Goal: Transaction & Acquisition: Purchase product/service

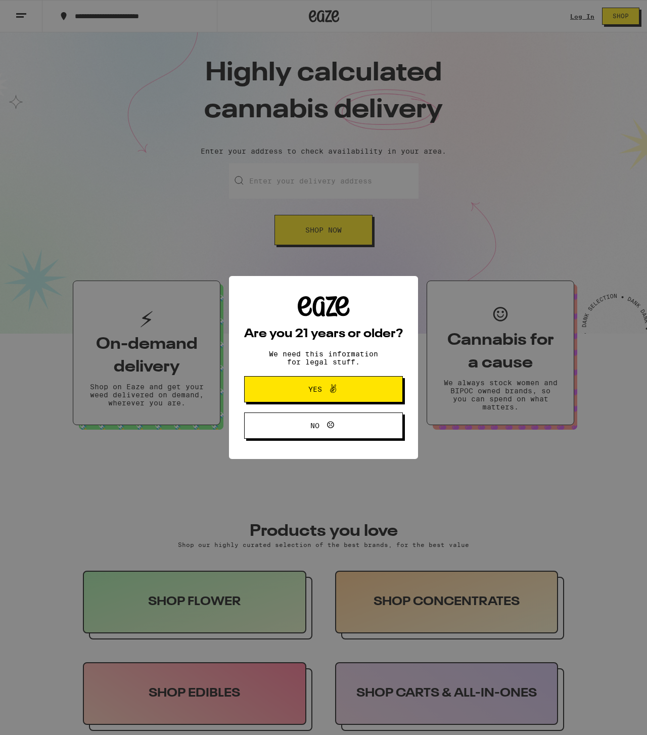
click at [362, 396] on button "Yes" at bounding box center [323, 389] width 159 height 26
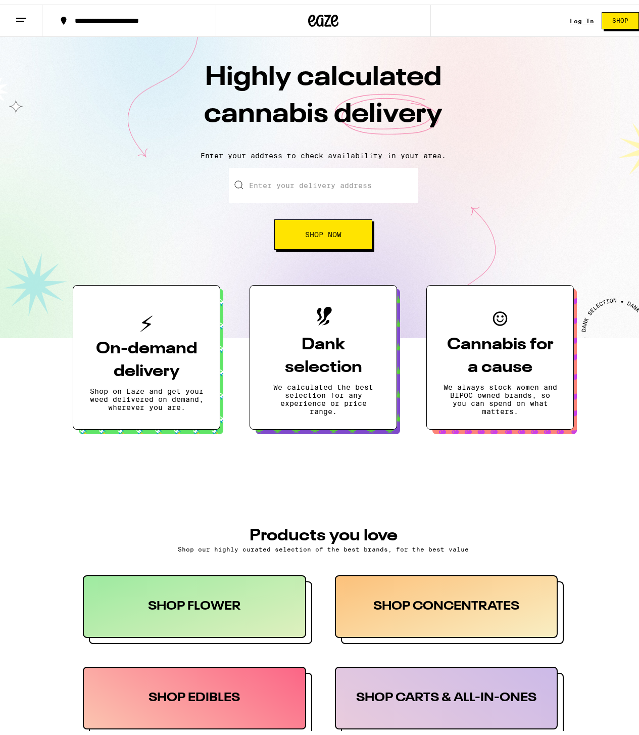
click at [570, 11] on div "Log In Shop" at bounding box center [608, 16] width 77 height 32
click at [570, 19] on link "Log In" at bounding box center [582, 16] width 24 height 7
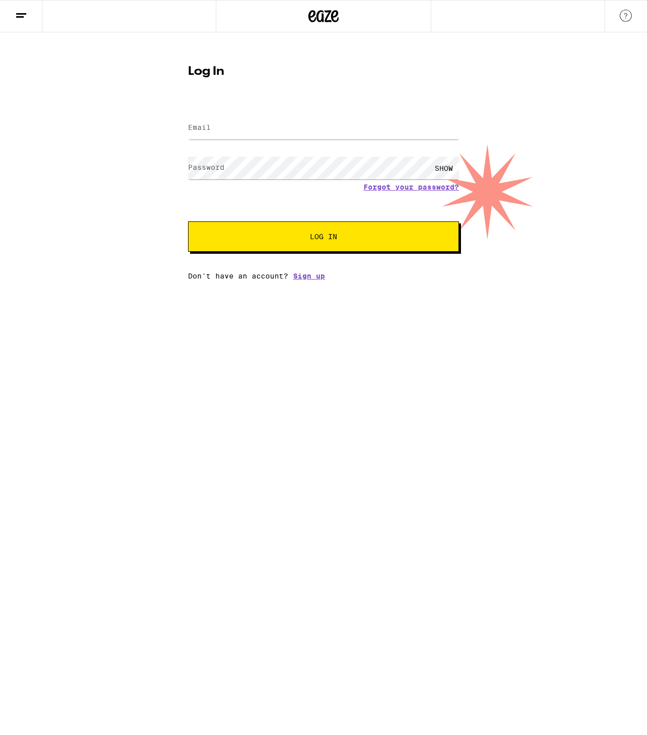
click at [276, 183] on div "Forgot your password?" at bounding box center [323, 187] width 271 height 8
click at [0, 280] on com-1password-button at bounding box center [0, 280] width 0 height 0
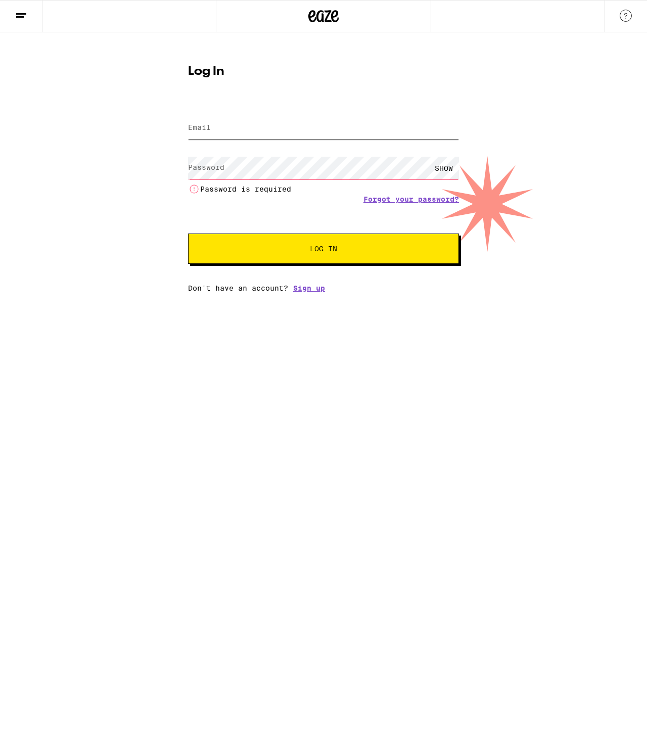
type input "calguy1984@gmail.com"
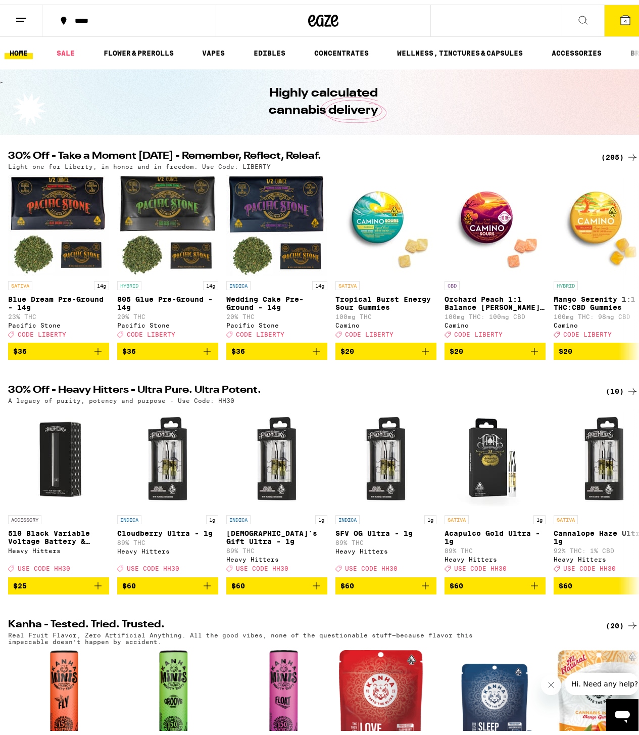
click at [621, 14] on icon at bounding box center [625, 15] width 9 height 9
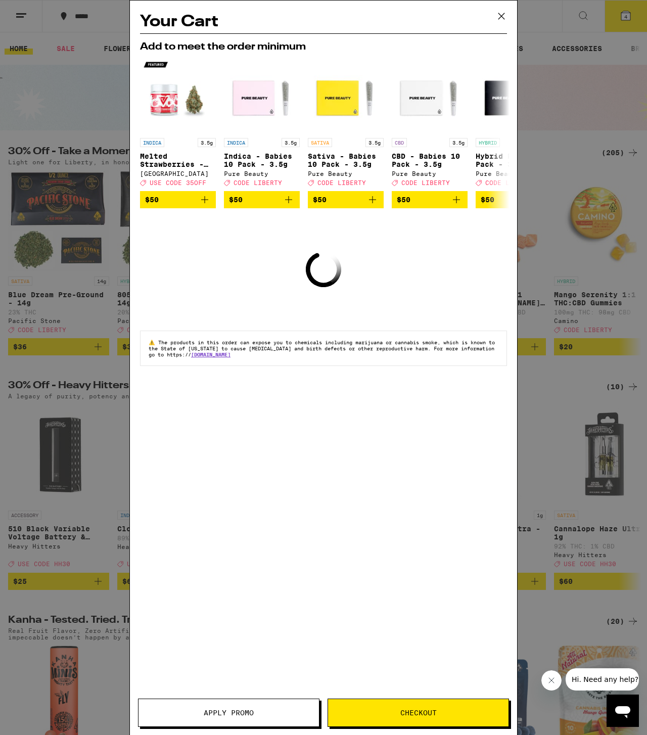
click at [498, 12] on icon at bounding box center [501, 16] width 15 height 15
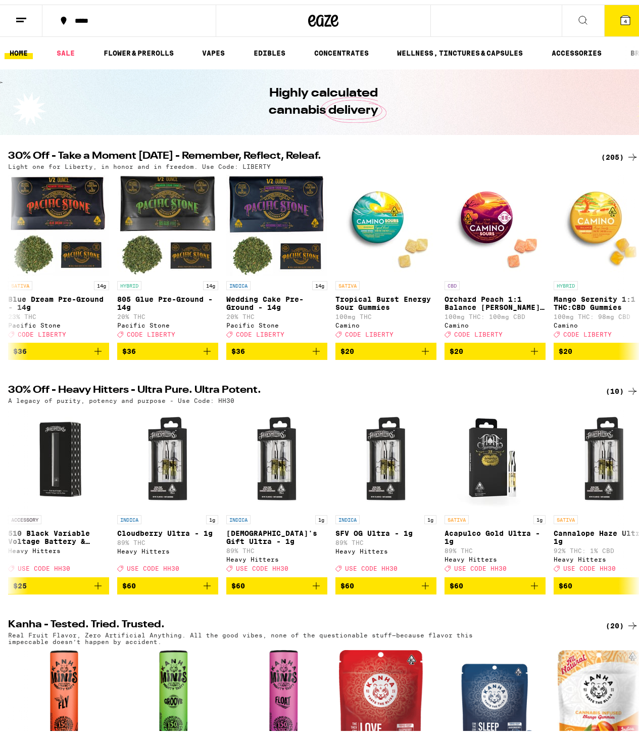
click at [624, 19] on span "4" at bounding box center [625, 17] width 3 height 6
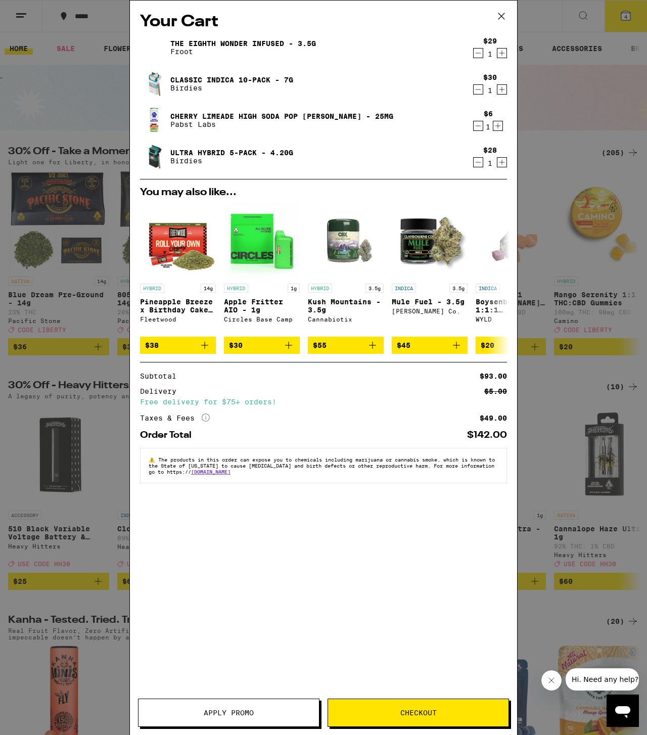
click at [235, 697] on div "Your Cart The Eighth Wonder Infused - 3.5g Froot $29 1 Classic Indica 10-Pack -…" at bounding box center [323, 353] width 387 height 704
click at [232, 706] on button "Apply Promo" at bounding box center [228, 712] width 181 height 28
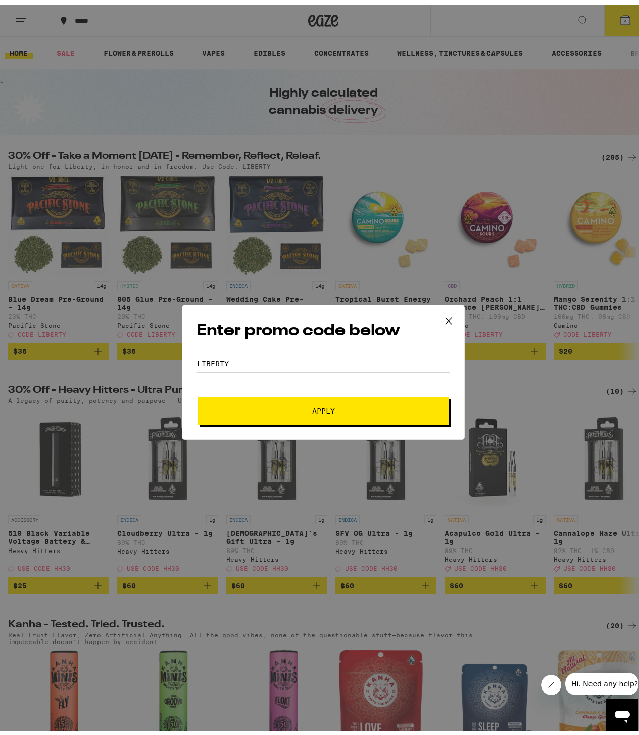
type input "LIBERTY"
click at [312, 407] on span "Apply" at bounding box center [323, 406] width 23 height 7
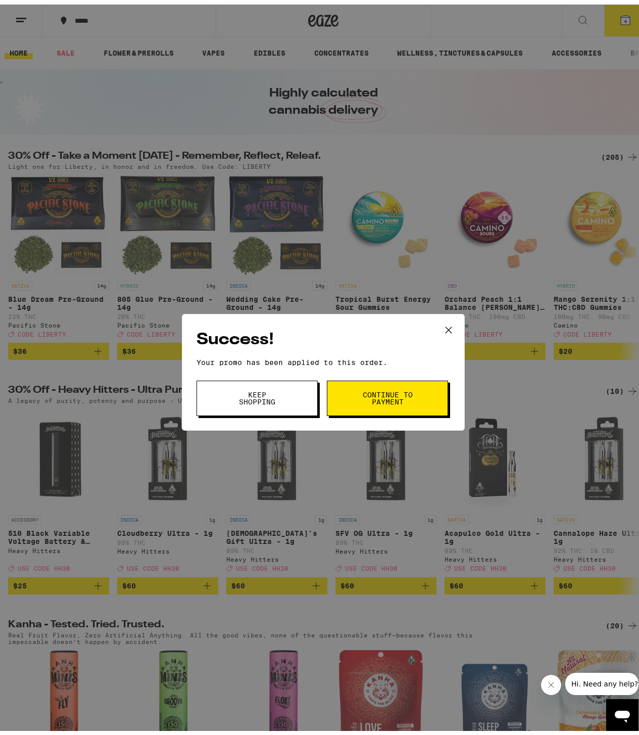
click at [286, 380] on button "Keep Shopping" at bounding box center [257, 393] width 121 height 35
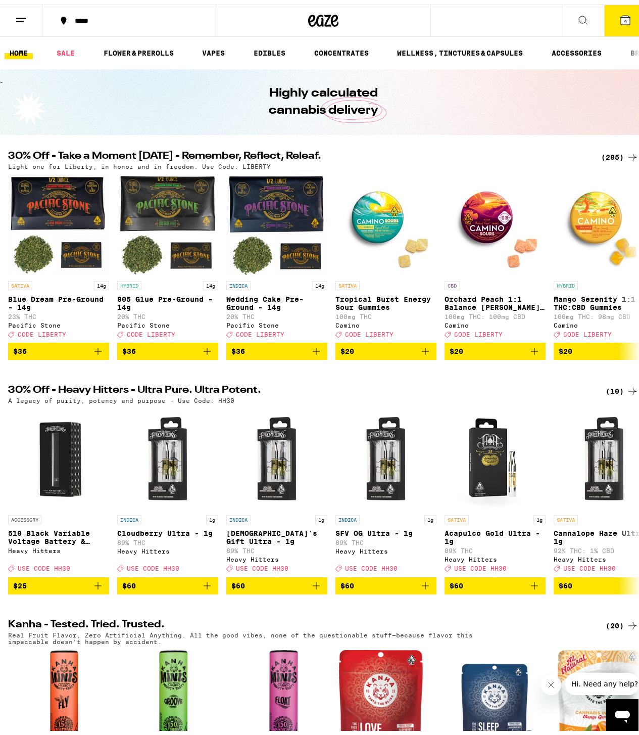
click at [604, 12] on button "4" at bounding box center [625, 16] width 42 height 31
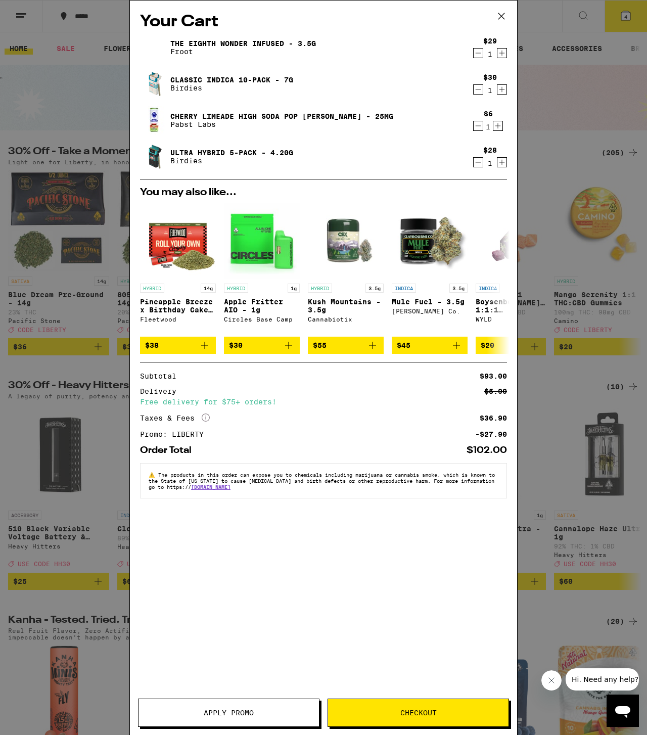
click at [474, 87] on icon "Decrement" at bounding box center [477, 89] width 9 height 12
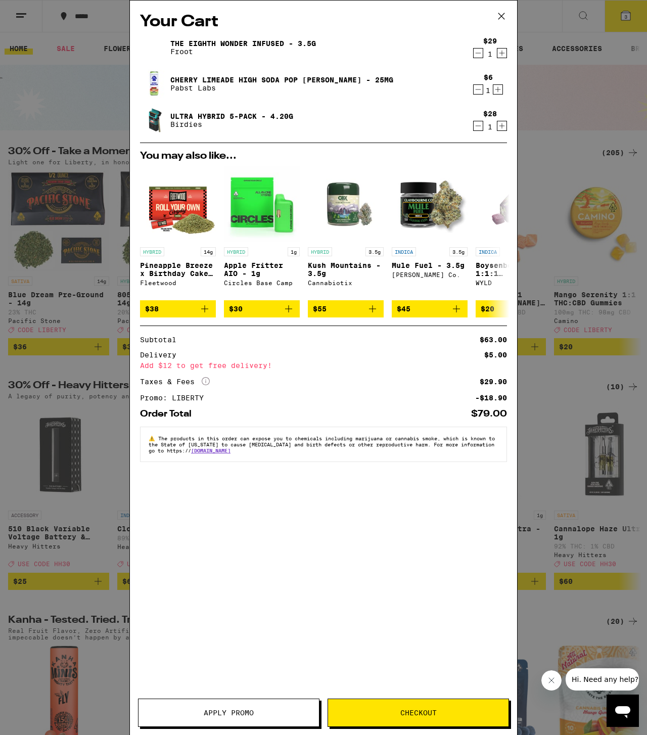
click at [503, 124] on icon "Increment" at bounding box center [501, 126] width 9 height 12
click at [479, 125] on icon "Decrement" at bounding box center [477, 126] width 9 height 12
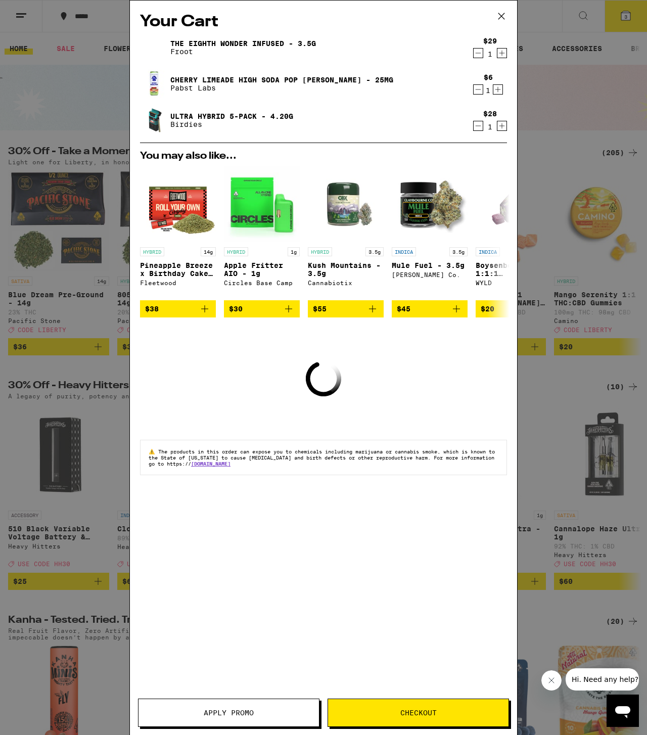
click at [187, 128] on p "Birdies" at bounding box center [231, 124] width 123 height 8
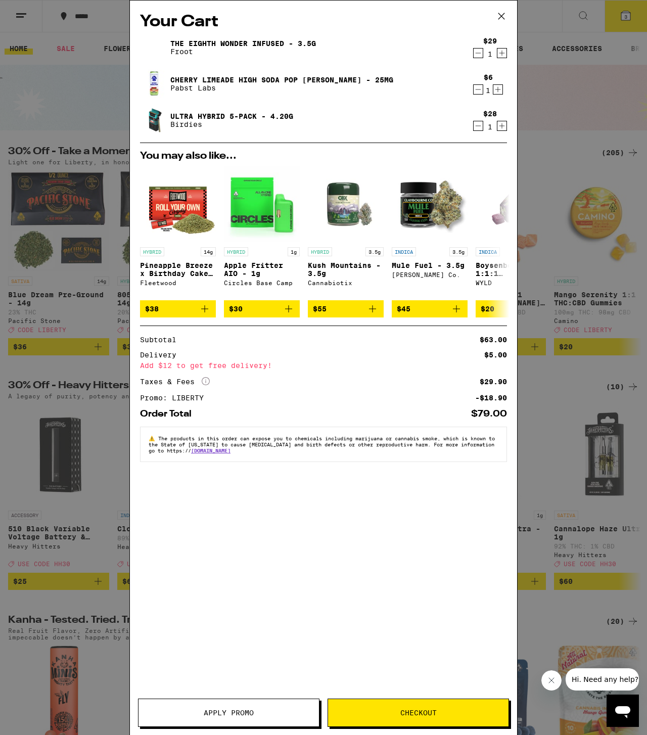
click at [96, 53] on div "Your Cart The Eighth Wonder Infused - 3.5g Froot $29 1 Cherry Limeade High Soda…" at bounding box center [323, 367] width 647 height 735
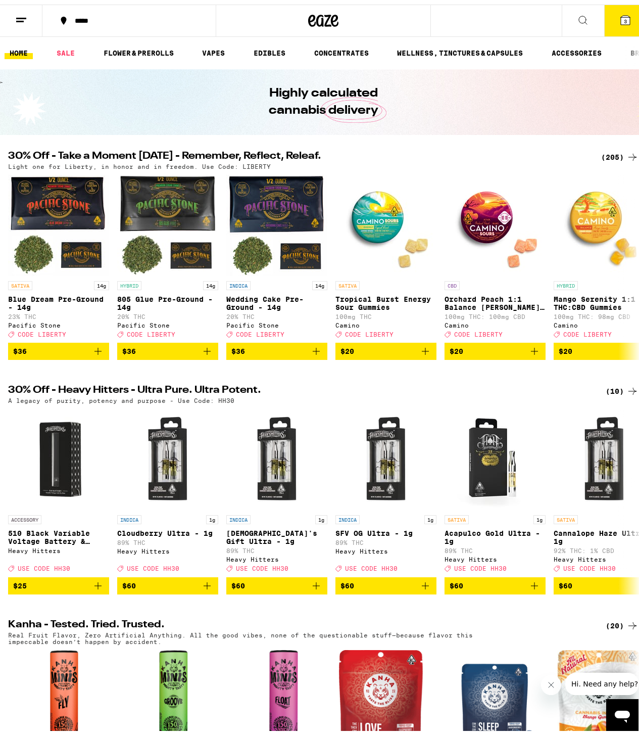
click at [567, 10] on button at bounding box center [583, 17] width 42 height 32
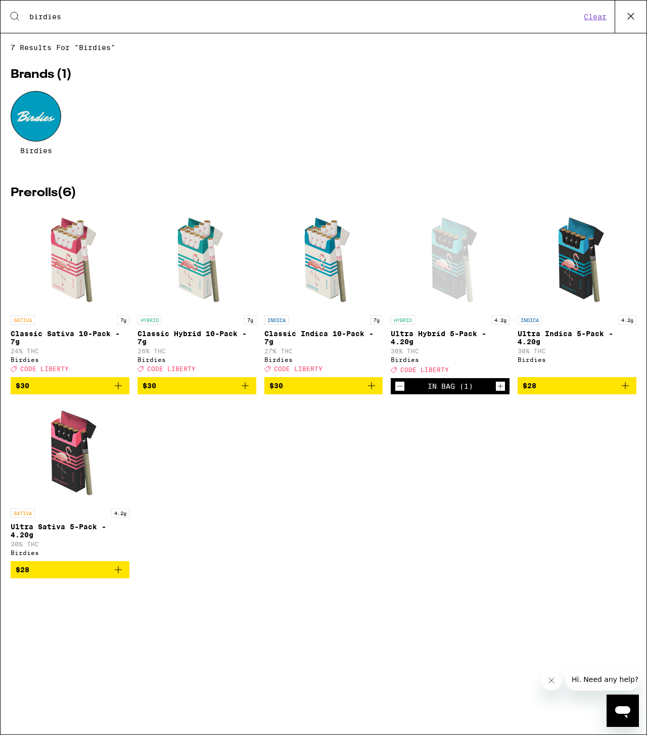
type input "birdies"
click at [540, 392] on span "$28" at bounding box center [576, 385] width 109 height 12
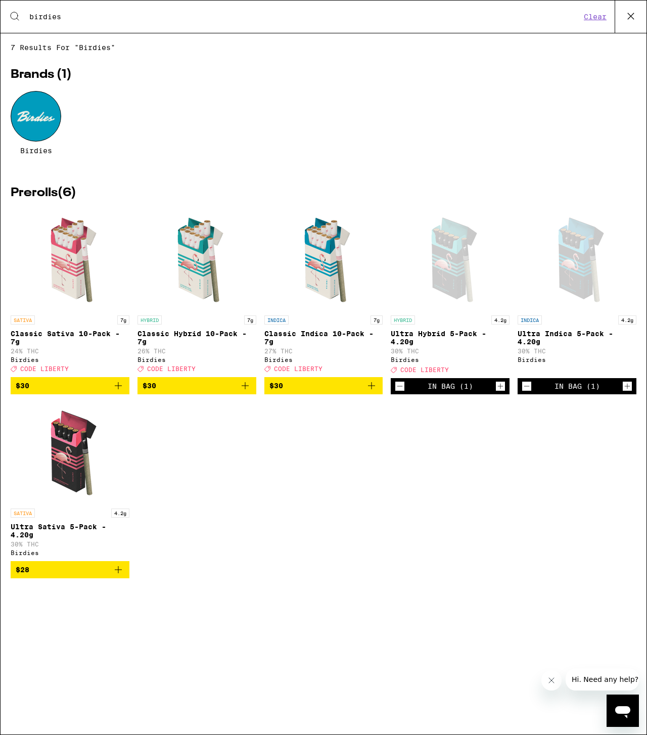
click at [624, 16] on icon at bounding box center [630, 16] width 15 height 15
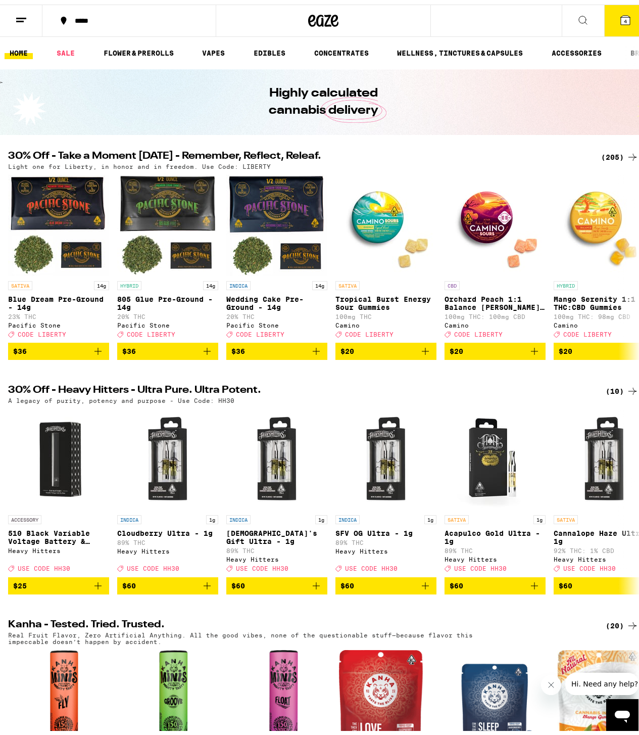
click at [618, 22] on button "4" at bounding box center [625, 16] width 42 height 31
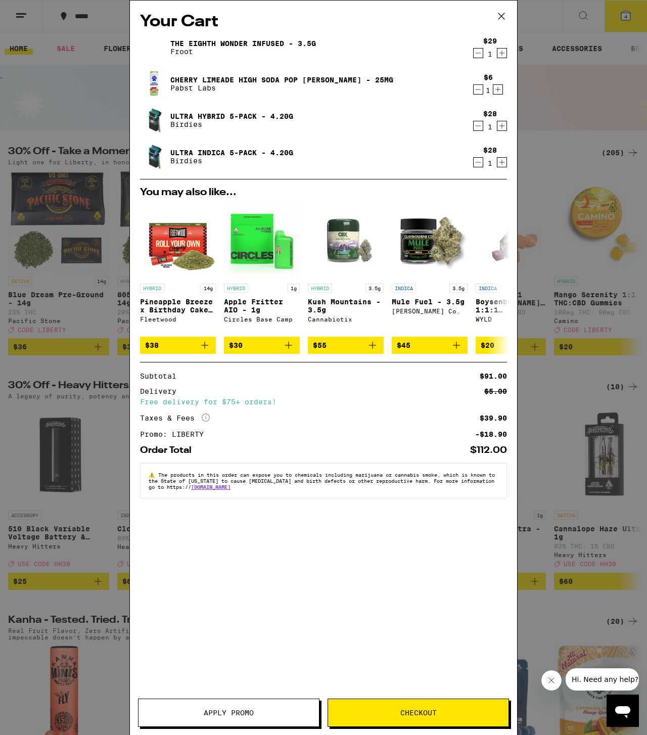
click at [351, 76] on link "Cherry Limeade High Soda Pop [PERSON_NAME] - 25mg" at bounding box center [281, 80] width 223 height 8
click at [419, 569] on div "Your Cart The Eighth Wonder Infused - 3.5g Froot $29 1 Cherry Limeade High Soda…" at bounding box center [323, 353] width 387 height 704
click at [496, 17] on icon at bounding box center [501, 16] width 15 height 15
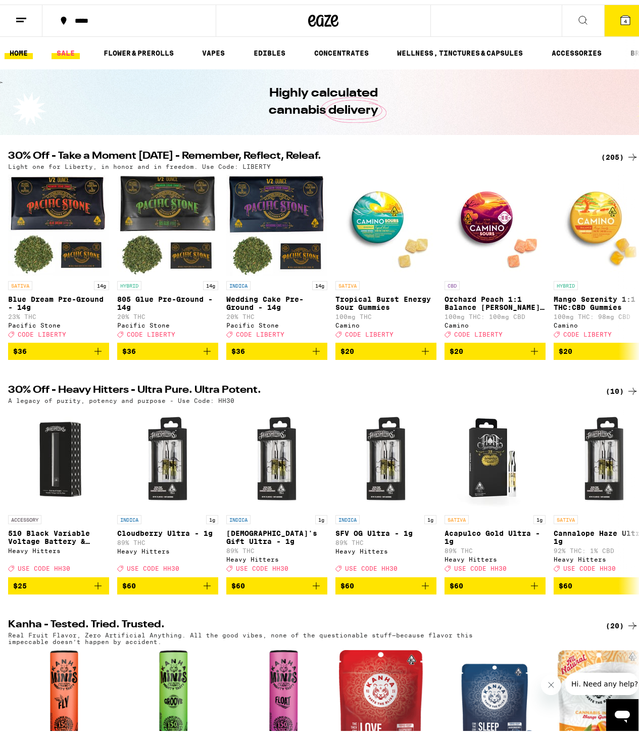
click at [57, 45] on link "SALE" at bounding box center [66, 48] width 28 height 12
click at [626, 150] on icon at bounding box center [632, 153] width 12 height 12
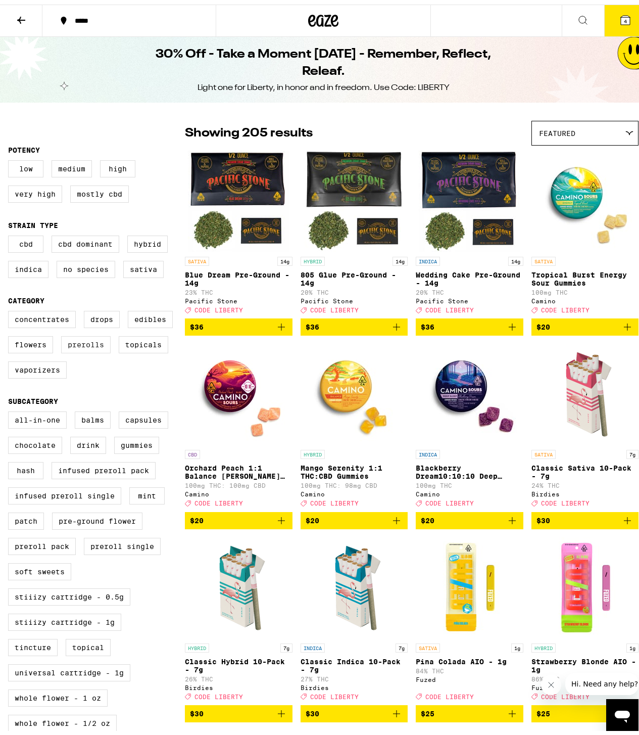
click at [77, 347] on label "Prerolls" at bounding box center [86, 339] width 50 height 17
click at [11, 308] on input "Prerolls" at bounding box center [10, 308] width 1 height 1
checkbox input "true"
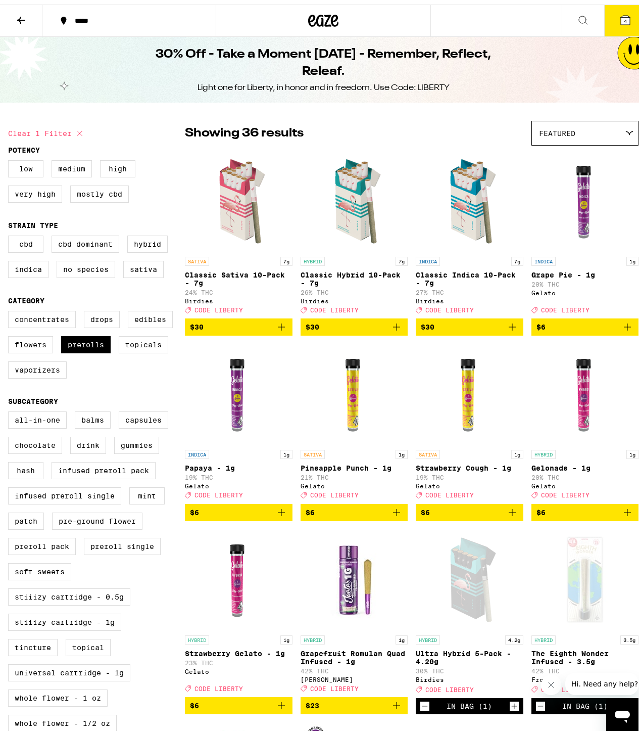
click at [506, 326] on icon "Add to bag" at bounding box center [512, 322] width 12 height 12
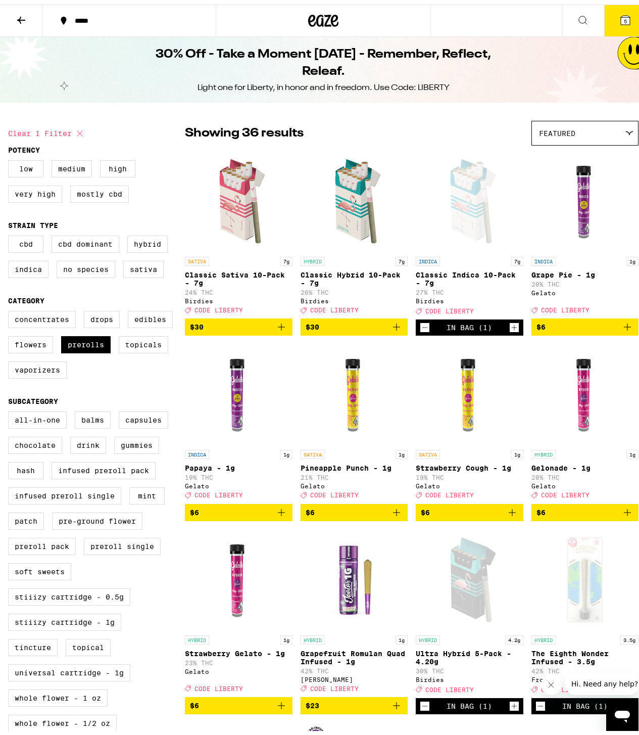
click at [630, 7] on button "5" at bounding box center [625, 16] width 42 height 31
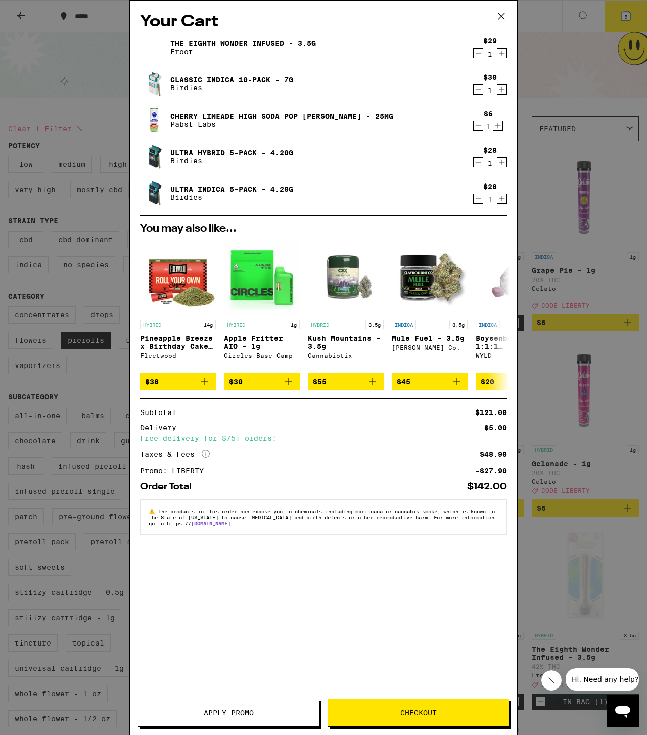
click at [476, 195] on icon "Decrement" at bounding box center [477, 198] width 9 height 12
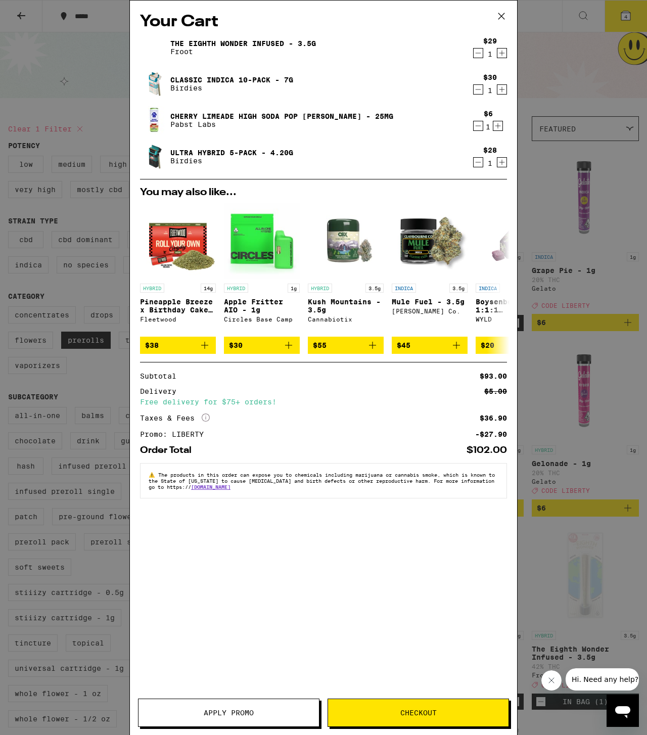
click at [546, 258] on div "Your Cart The Eighth Wonder Infused - 3.5g Froot $29 1 Classic Indica 10-Pack -…" at bounding box center [323, 367] width 647 height 735
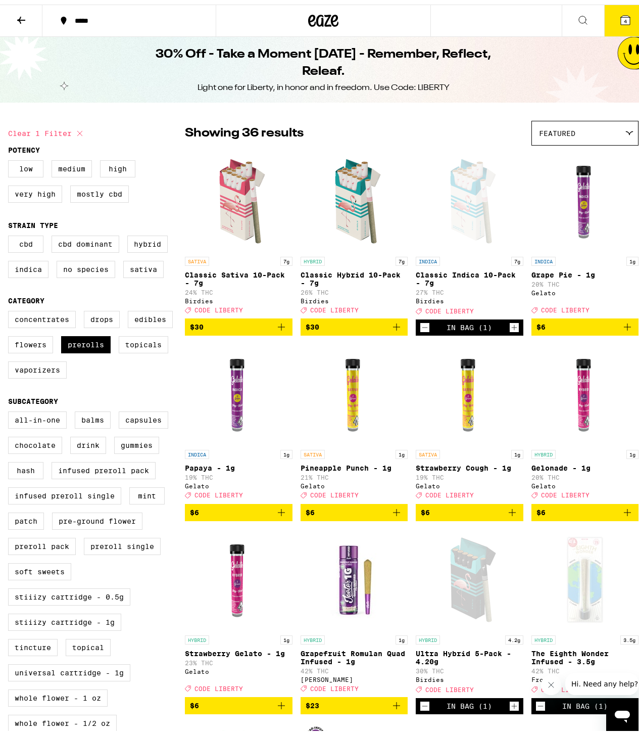
scroll to position [199, 0]
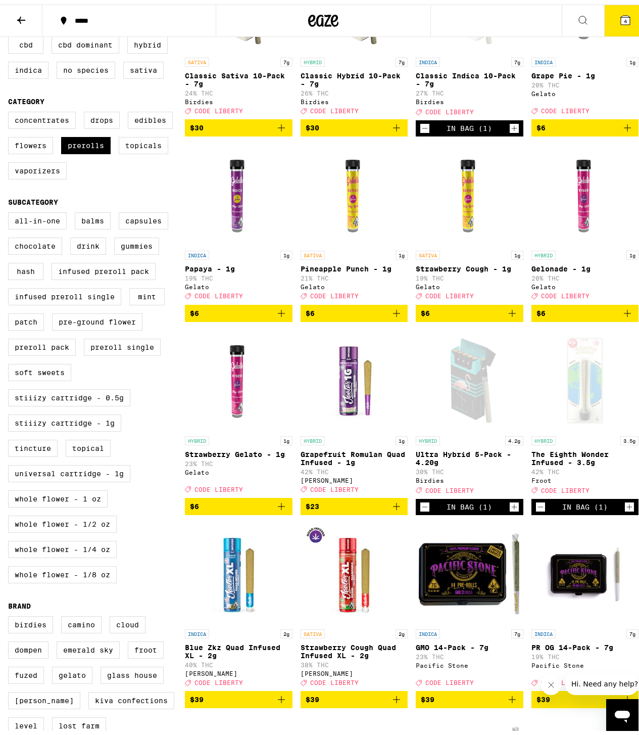
click at [277, 508] on icon "Add to bag" at bounding box center [281, 502] width 12 height 12
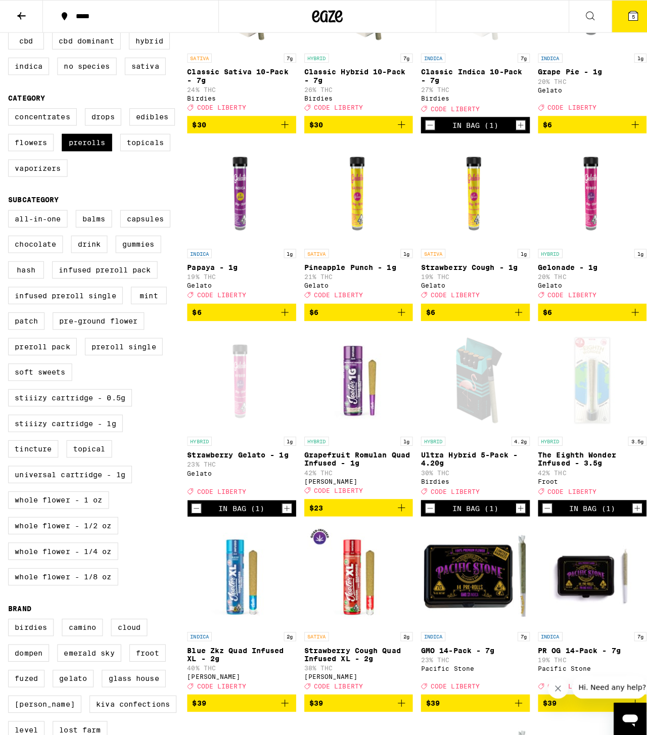
scroll to position [88, 0]
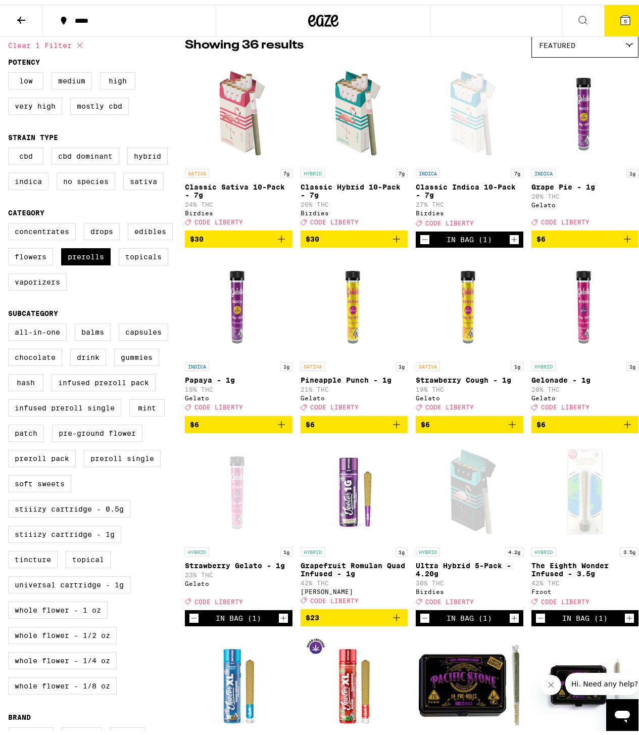
click at [621, 238] on icon "Add to bag" at bounding box center [627, 234] width 12 height 12
click at [392, 426] on icon "Add to bag" at bounding box center [397, 420] width 12 height 12
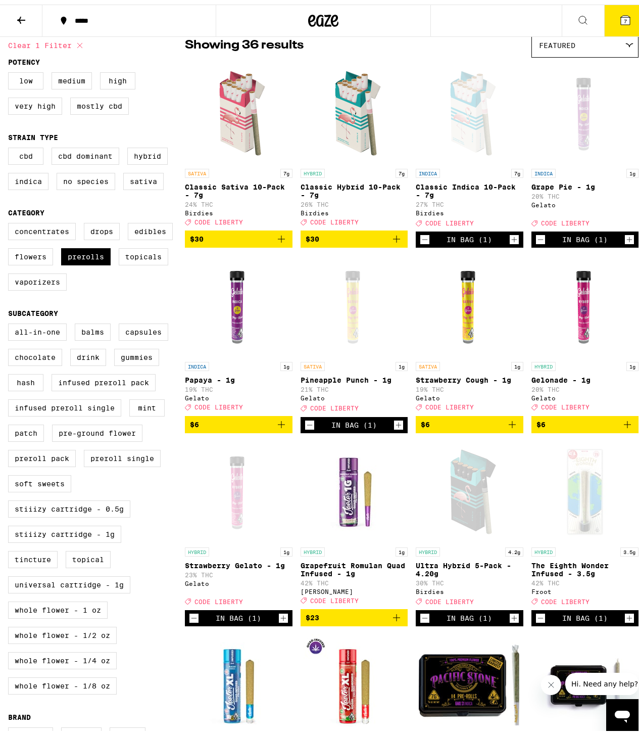
click at [621, 426] on icon "Add to bag" at bounding box center [627, 420] width 12 height 12
click at [613, 25] on button "8" at bounding box center [625, 16] width 42 height 31
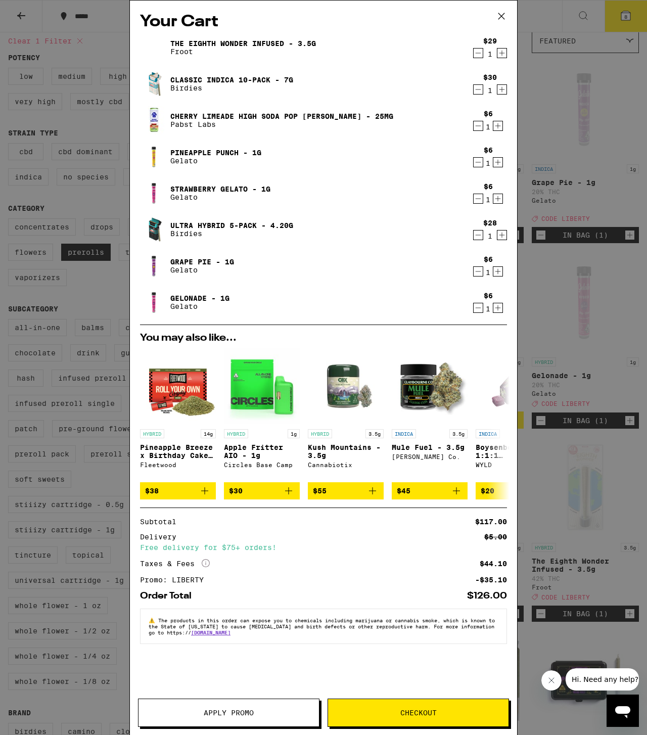
click at [476, 89] on icon "Decrement" at bounding box center [477, 89] width 9 height 12
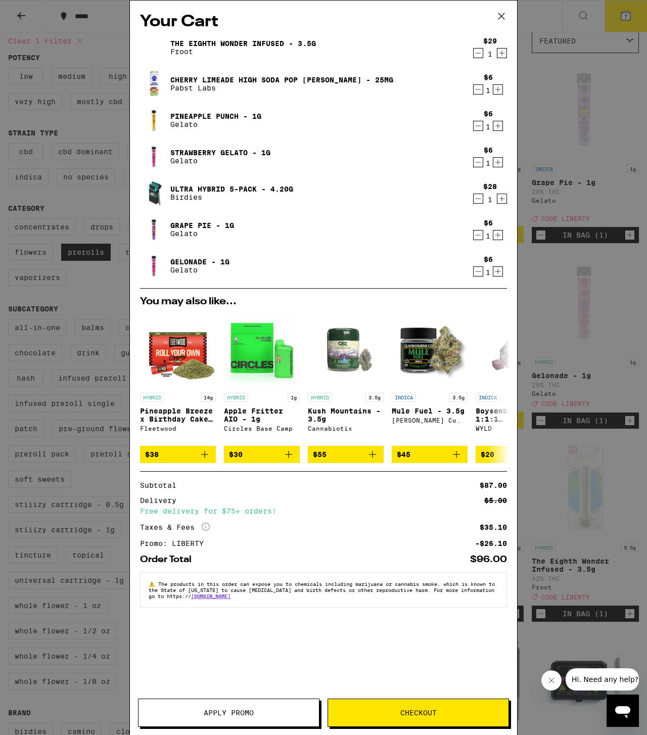
click at [557, 317] on div "Your Cart The Eighth Wonder Infused - 3.5g Froot $29 1 Cherry Limeade High Soda…" at bounding box center [323, 367] width 647 height 735
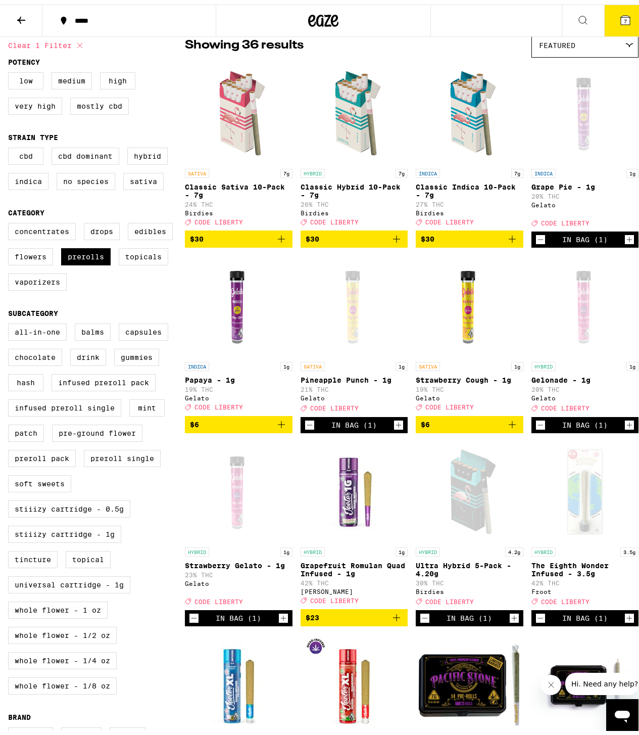
click at [537, 426] on icon "Decrement" at bounding box center [540, 420] width 9 height 12
click at [620, 21] on icon at bounding box center [625, 16] width 12 height 12
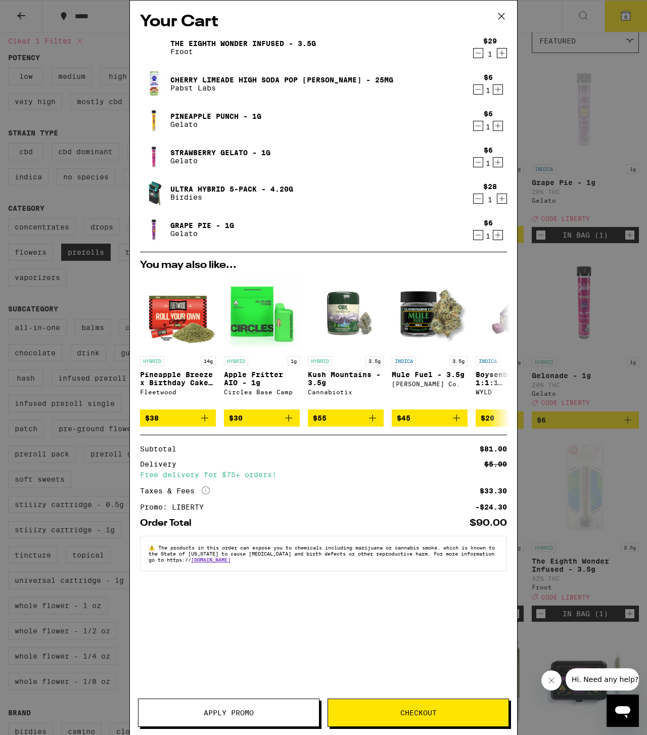
click at [537, 264] on div "Your Cart The Eighth Wonder Infused - 3.5g Froot $29 1 Cherry Limeade High Soda…" at bounding box center [323, 367] width 647 height 735
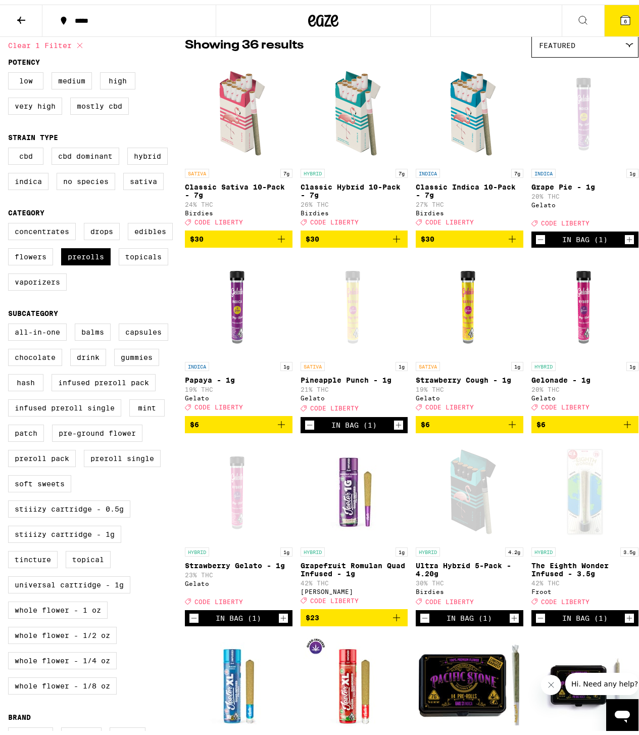
click at [536, 239] on icon "Decrement" at bounding box center [540, 235] width 9 height 12
click at [627, 18] on button "5" at bounding box center [625, 16] width 42 height 31
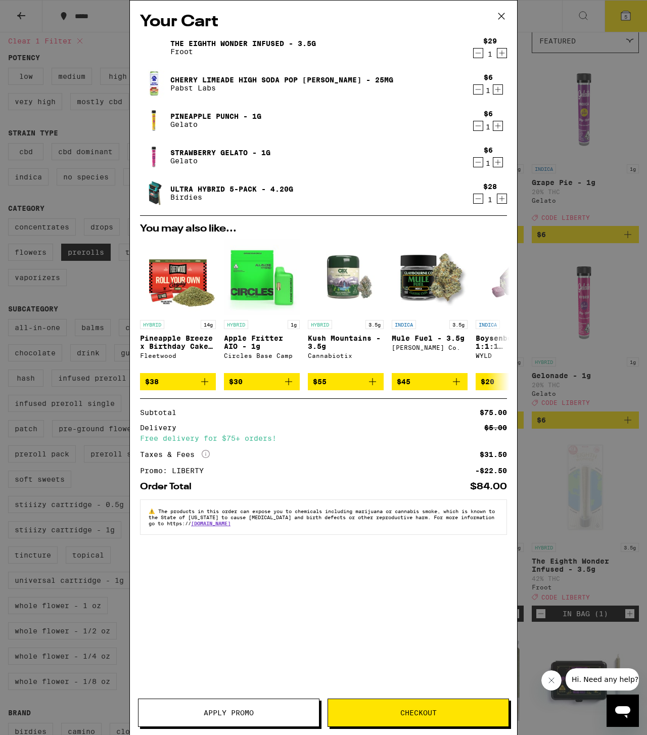
click at [336, 703] on button "Checkout" at bounding box center [417, 712] width 181 height 28
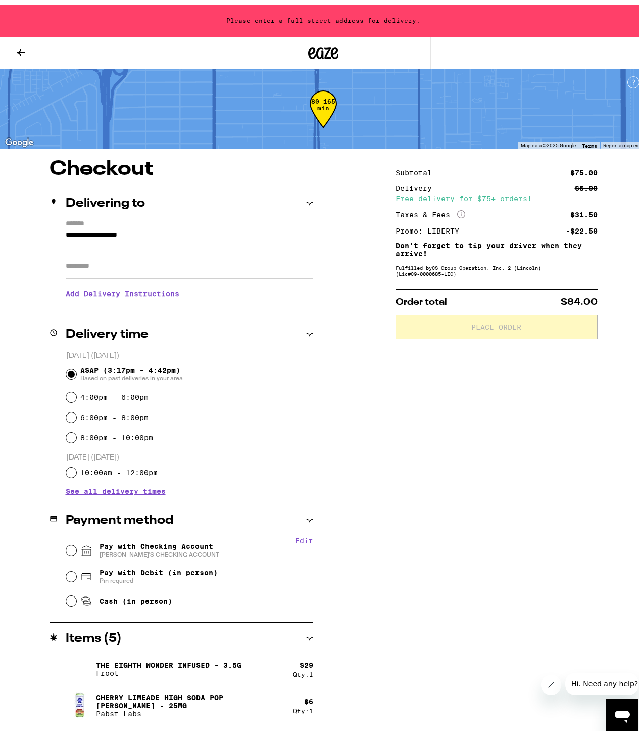
click at [228, 219] on label "*******" at bounding box center [190, 219] width 248 height 9
click at [228, 224] on input "**********" at bounding box center [190, 232] width 248 height 17
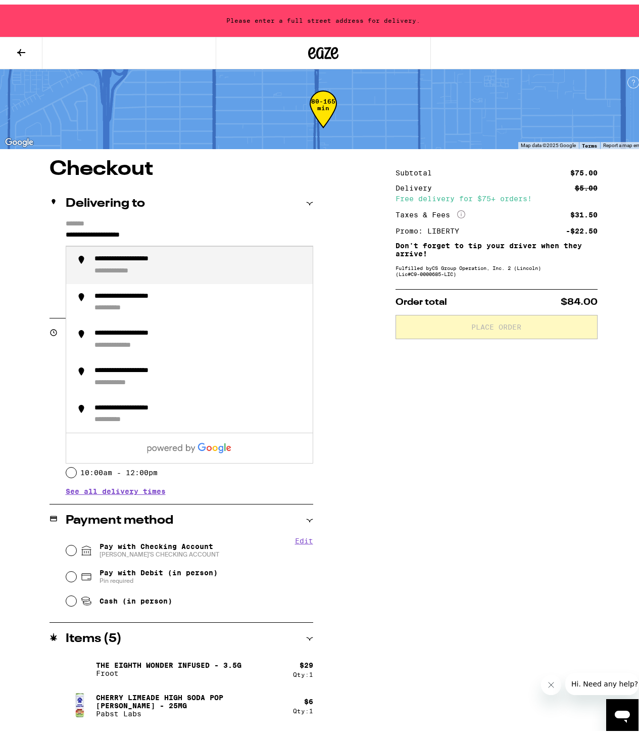
click at [201, 259] on div "**********" at bounding box center [199, 260] width 210 height 21
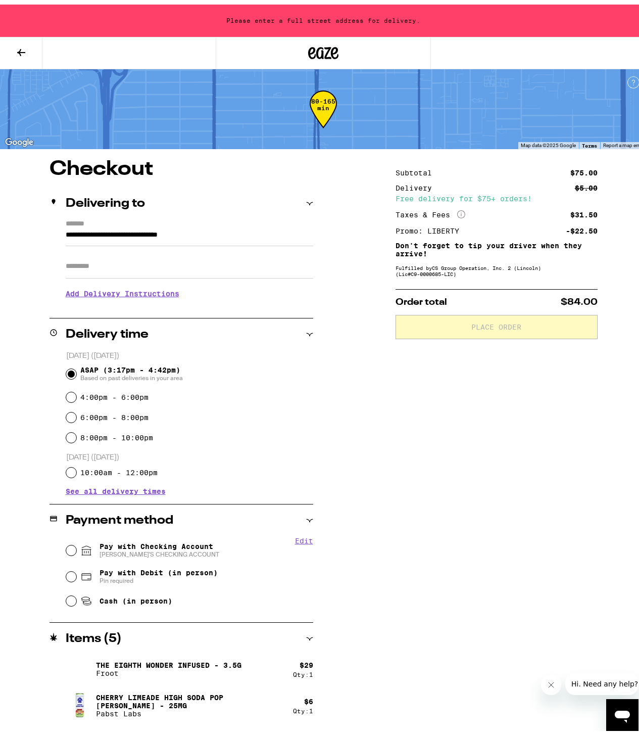
type input "**********"
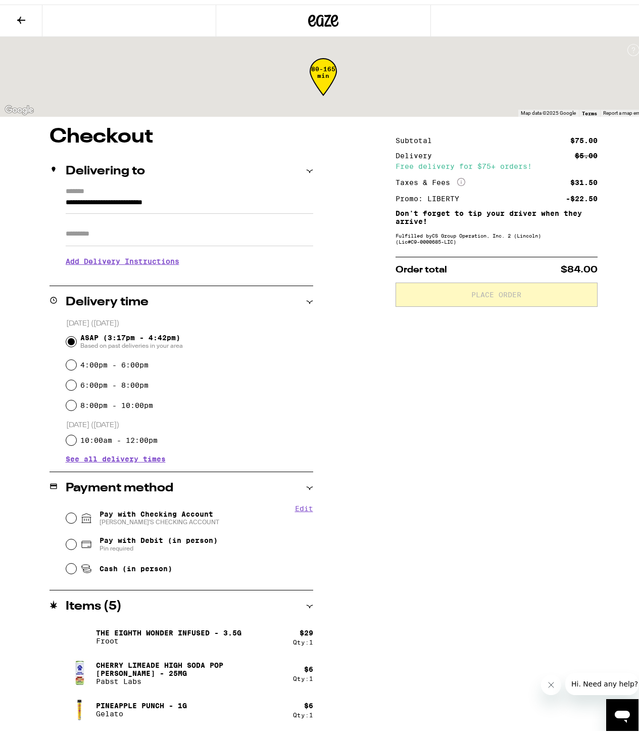
click at [191, 268] on h3 "Add Delivery Instructions" at bounding box center [190, 256] width 248 height 23
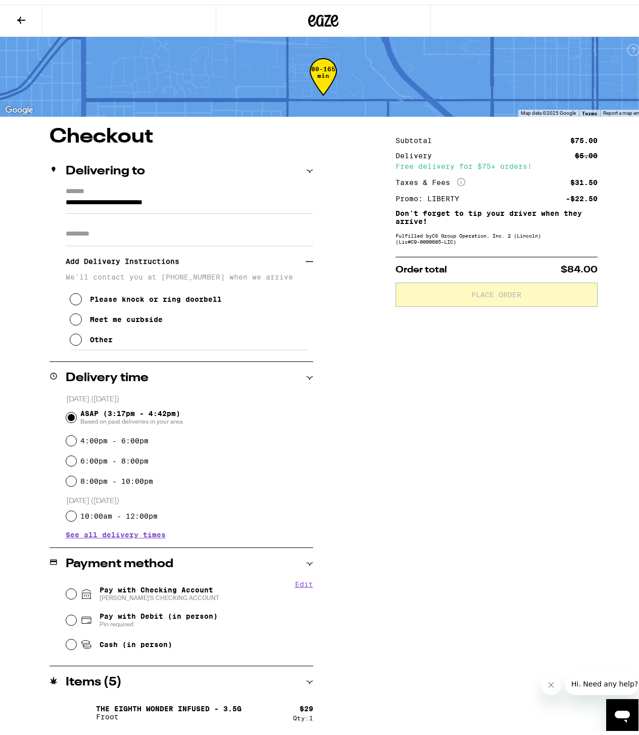
click at [152, 315] on div "Meet me curbside" at bounding box center [126, 315] width 73 height 8
click at [157, 232] on input "Apt/Suite" at bounding box center [190, 229] width 248 height 24
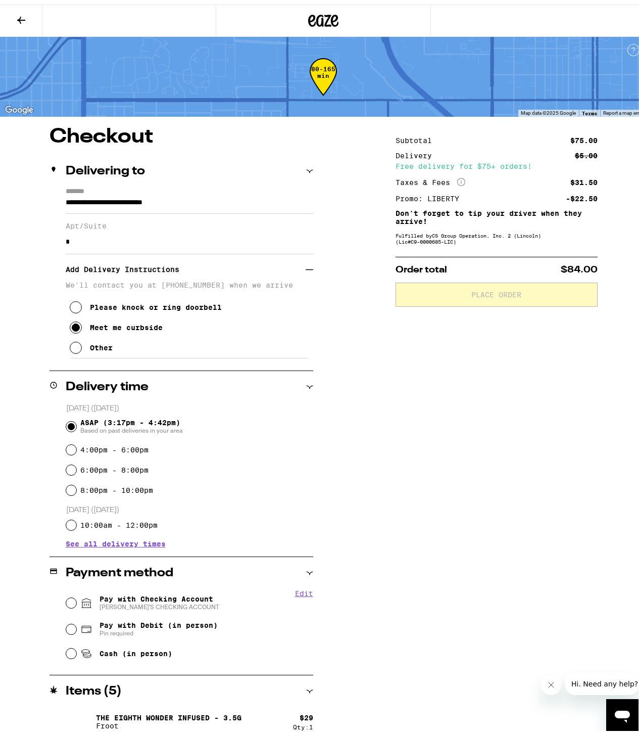
type input "*"
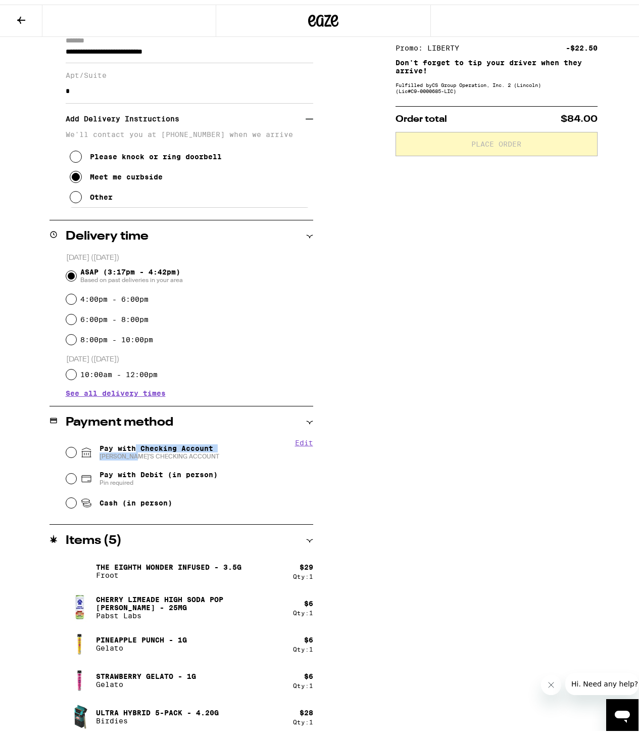
click at [136, 448] on span "[PERSON_NAME]'S CHECKING ACCOUNT" at bounding box center [160, 452] width 120 height 8
click at [67, 449] on input "Pay with Checking Account [PERSON_NAME]'S CHECKING ACCOUNT" at bounding box center [71, 448] width 10 height 10
radio input "true"
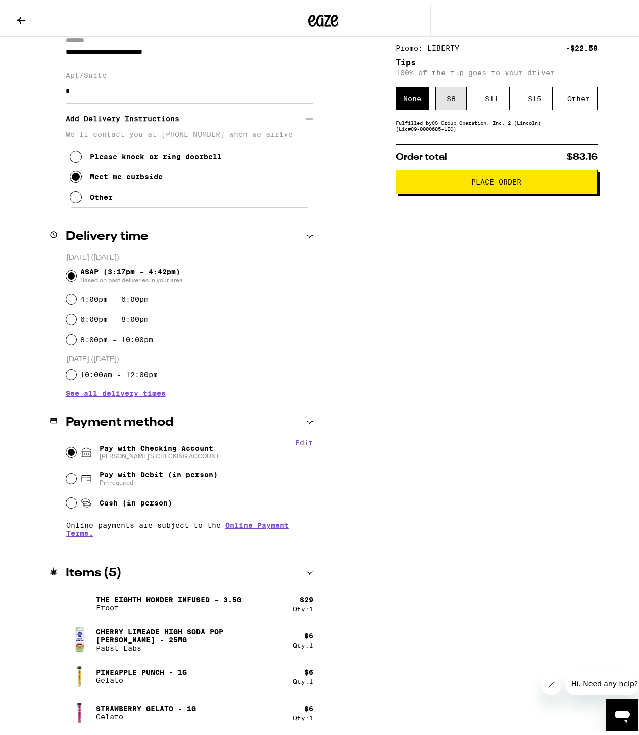
click at [454, 99] on div "$ 8" at bounding box center [450, 93] width 31 height 23
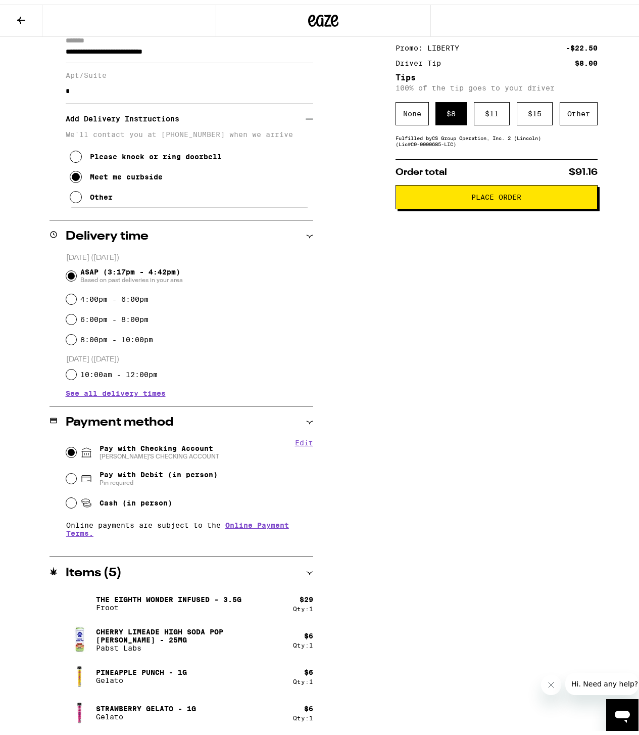
click at [446, 202] on button "Place Order" at bounding box center [497, 192] width 202 height 24
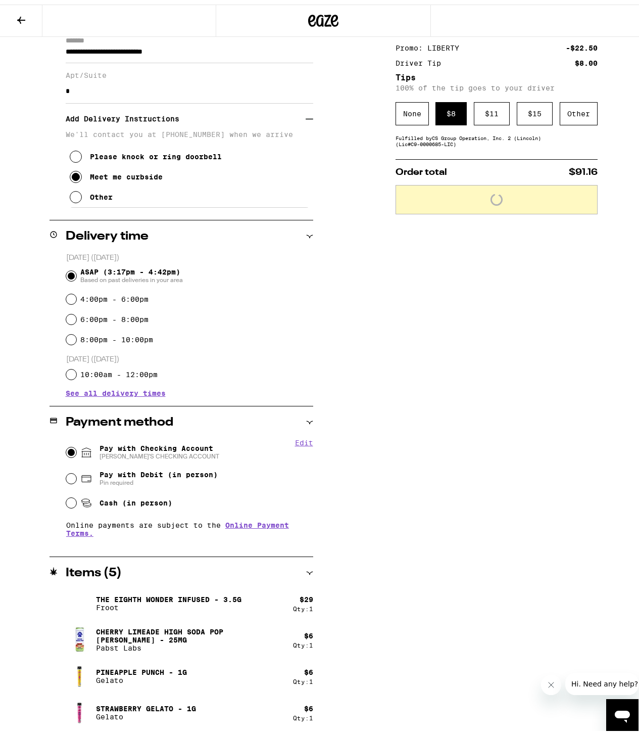
scroll to position [183, 0]
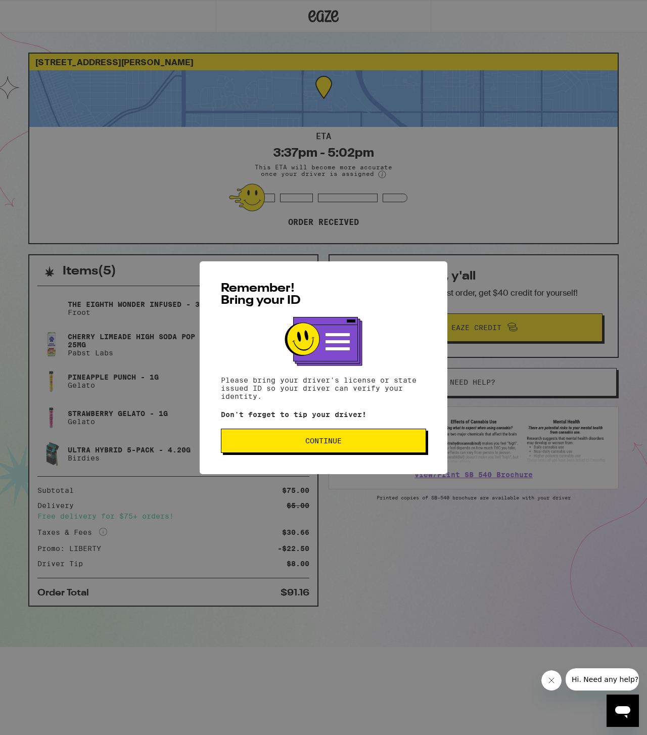
click at [354, 443] on span "Continue" at bounding box center [323, 440] width 188 height 7
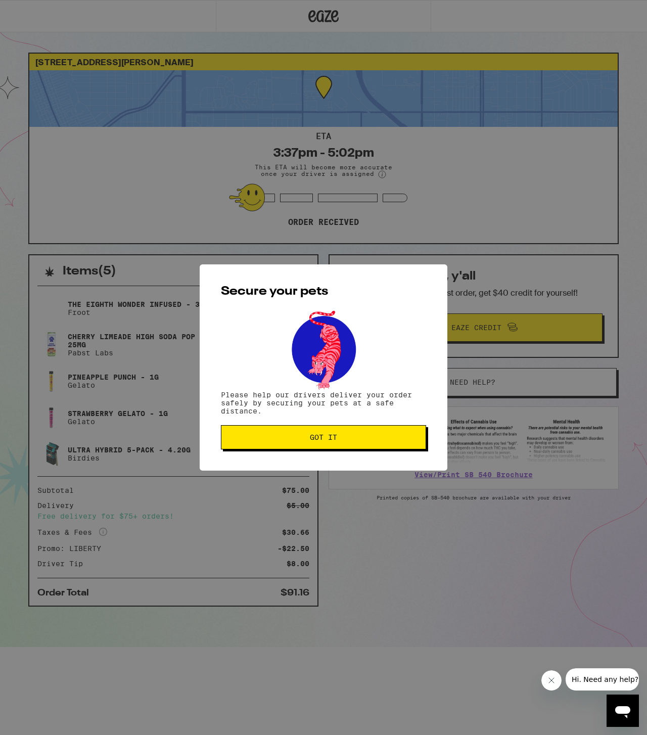
click at [354, 443] on button "Got it" at bounding box center [323, 437] width 205 height 24
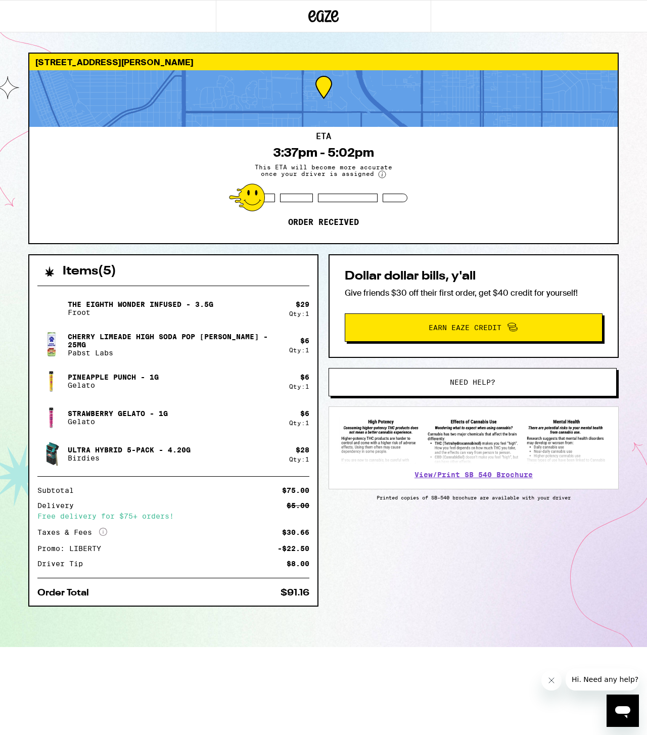
click at [441, 375] on button "Need help?" at bounding box center [472, 382] width 288 height 28
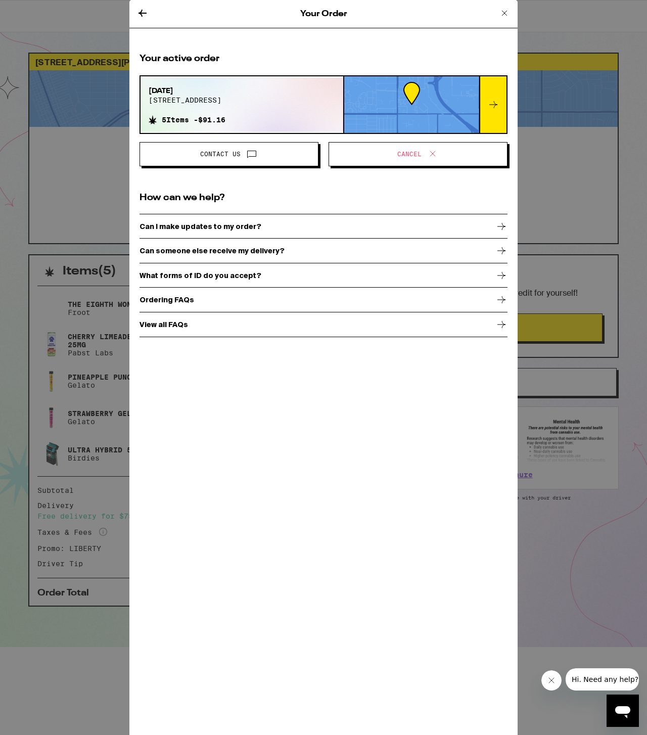
click at [435, 144] on button "Cancel" at bounding box center [417, 154] width 179 height 24
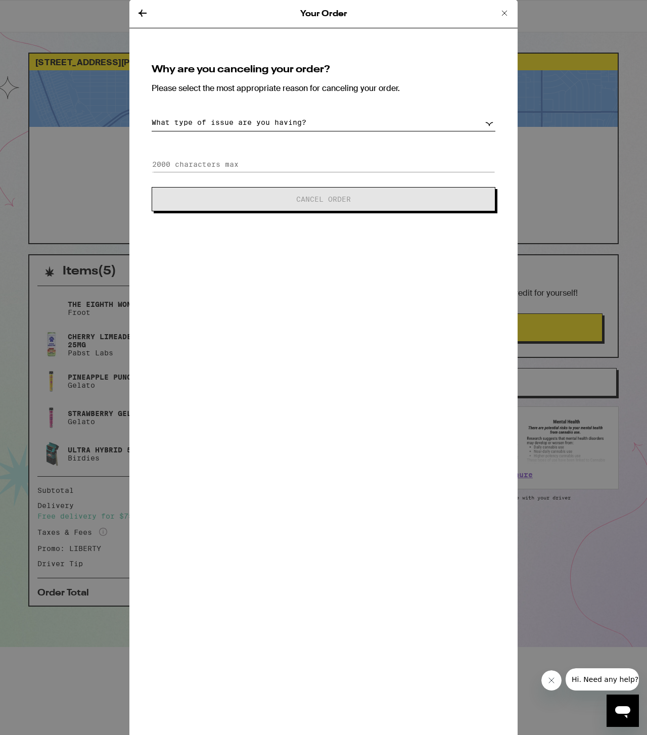
click at [280, 118] on select "What type of issue are you having? Order taking too long Order arriving too soo…" at bounding box center [324, 123] width 344 height 18
click at [152, 114] on select "What type of issue are you having? Order taking too long Order arriving too soo…" at bounding box center [324, 123] width 344 height 18
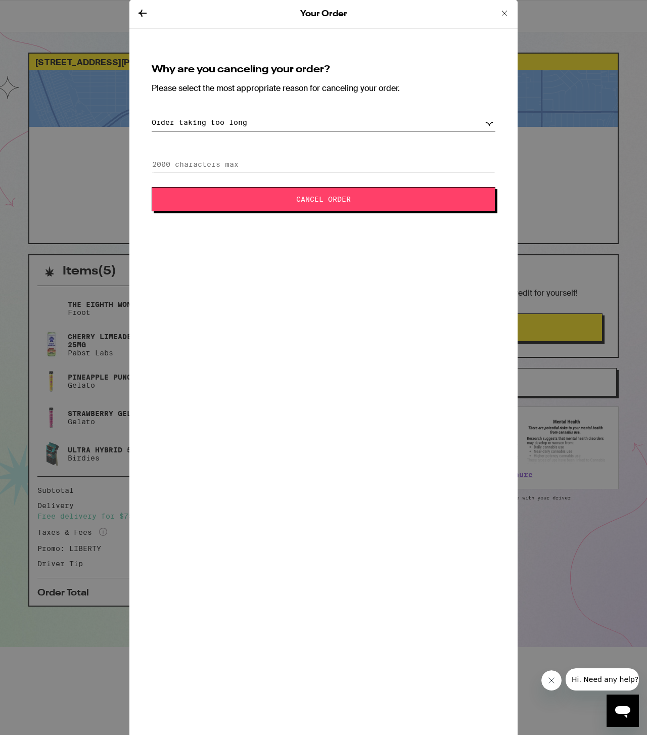
click at [244, 172] on div "Why are you canceling your order? Please select the most appropriate reason for…" at bounding box center [323, 138] width 368 height 171
click at [247, 163] on input at bounding box center [324, 164] width 344 height 15
click at [257, 123] on select "What type of issue are you having? Order taking too long Order arriving too soo…" at bounding box center [324, 123] width 344 height 18
select select "unable-receive-order"
click at [152, 114] on select "What type of issue are you having? Order taking too long Order arriving too soo…" at bounding box center [324, 123] width 344 height 18
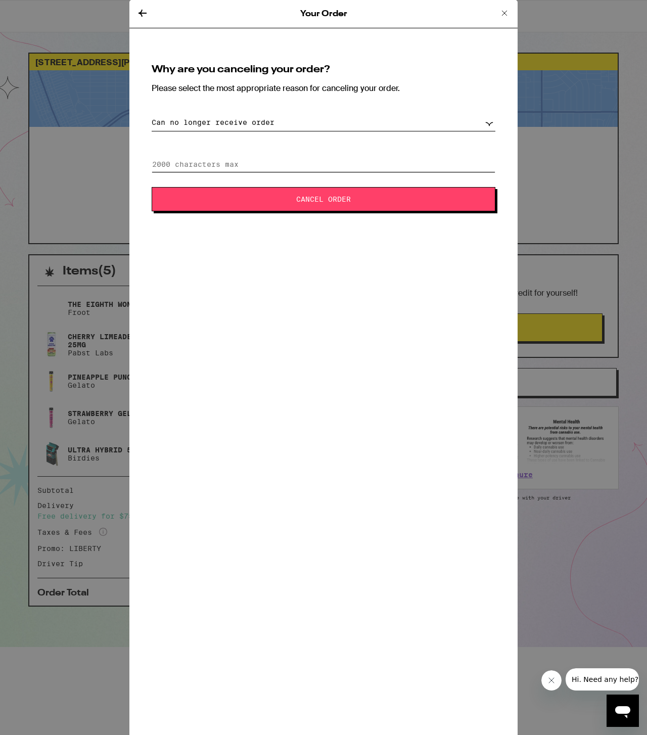
click at [266, 160] on input at bounding box center [324, 164] width 344 height 15
type input "Order window is beyond what was quoted. Unable to make it beyond 4:30pm"
click at [152, 187] on button "Cancel Order" at bounding box center [324, 199] width 344 height 24
